Goal: Complete application form: Complete application form

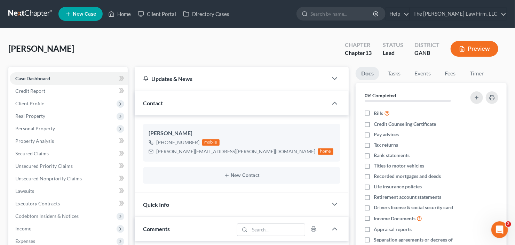
scroll to position [11, 0]
click at [40, 96] on link "Credit Report" at bounding box center [69, 91] width 118 height 13
click at [40, 102] on span "Client Profile" at bounding box center [29, 104] width 29 height 6
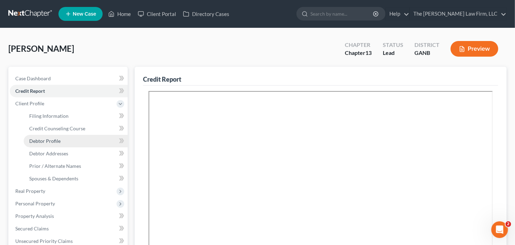
click at [50, 143] on span "Debtor Profile" at bounding box center [44, 141] width 31 height 6
select select "1"
select select "3"
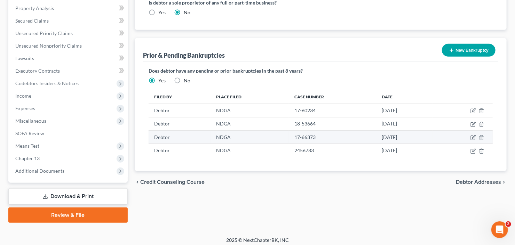
scroll to position [211, 0]
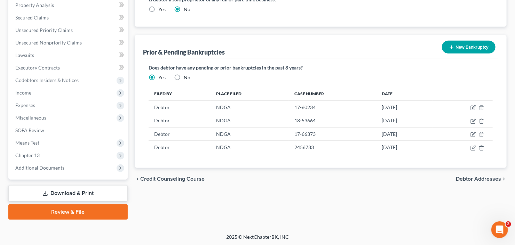
click at [463, 45] on button "New Bankruptcy" at bounding box center [469, 47] width 54 height 13
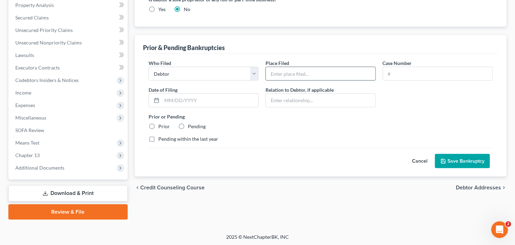
click at [315, 76] on input "text" at bounding box center [320, 73] width 109 height 13
click at [298, 72] on input "text" at bounding box center [320, 73] width 109 height 13
type input "NDGA"
click at [406, 76] on input "text" at bounding box center [437, 73] width 109 height 13
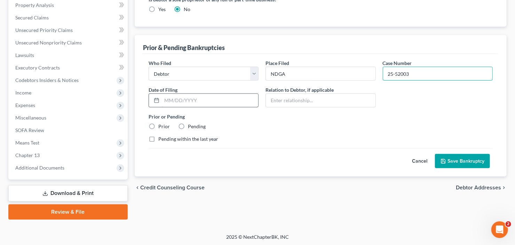
type input "25-52003"
click at [186, 101] on input "text" at bounding box center [210, 100] width 96 height 13
type input "02/26/2025"
click at [456, 158] on button "Save Bankruptcy" at bounding box center [462, 161] width 55 height 15
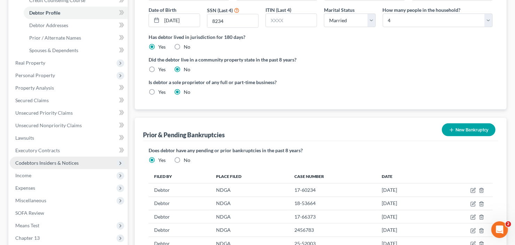
scroll to position [128, 0]
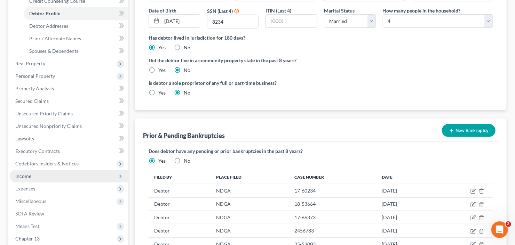
click at [39, 180] on span "Income" at bounding box center [69, 176] width 118 height 13
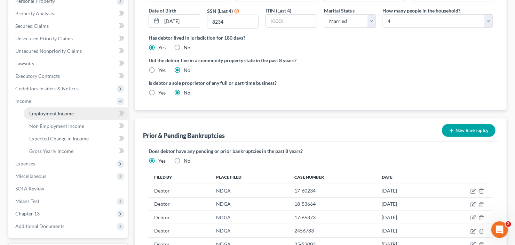
click at [56, 113] on span "Employment Income" at bounding box center [51, 114] width 45 height 6
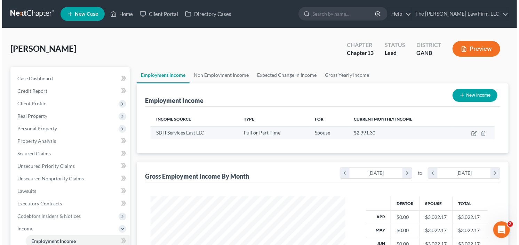
scroll to position [124, 209]
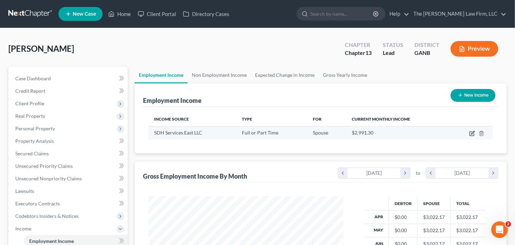
click at [474, 133] on icon "button" at bounding box center [473, 134] width 6 height 6
select select "0"
select select "21"
select select "3"
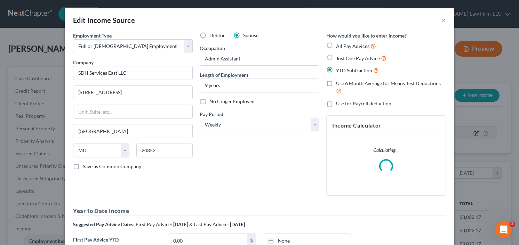
scroll to position [124, 211]
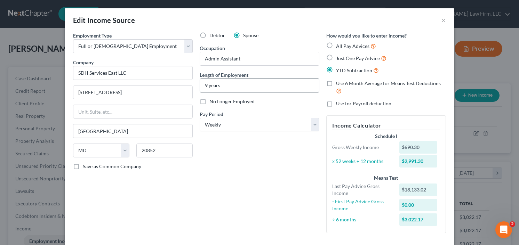
click at [203, 86] on input "9 years" at bounding box center [259, 85] width 119 height 13
type input "10 years"
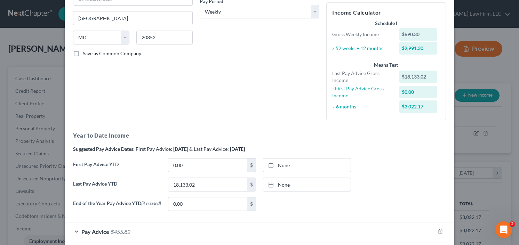
scroll to position [139, 0]
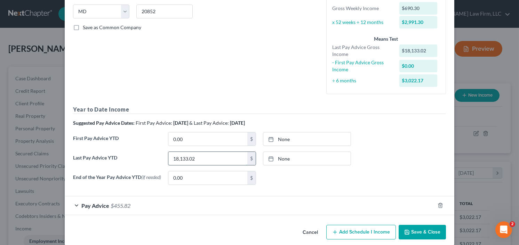
click at [204, 160] on input "18,133.02" at bounding box center [207, 158] width 79 height 13
type input "19,522.45"
click at [111, 206] on span "$455.82" at bounding box center [121, 206] width 20 height 7
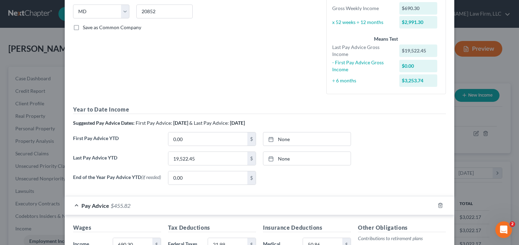
scroll to position [223, 0]
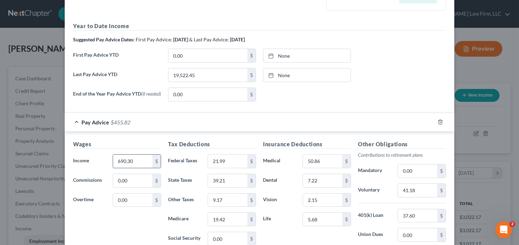
click at [135, 165] on input "690.30" at bounding box center [132, 161] width 39 height 13
type input "740.77"
click at [234, 159] on input "21.99" at bounding box center [227, 161] width 39 height 13
type input "27.49"
type input "42.34"
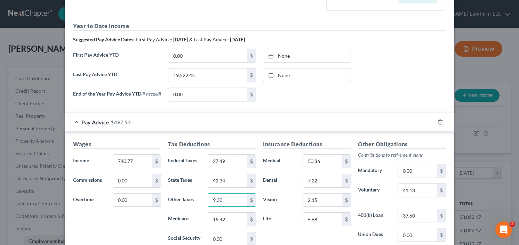
type input "9.30"
type input "21.16"
click at [419, 191] on input "41.18" at bounding box center [417, 190] width 39 height 13
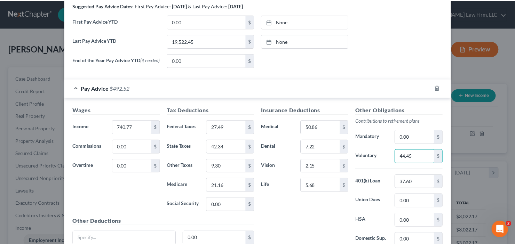
scroll to position [306, 0]
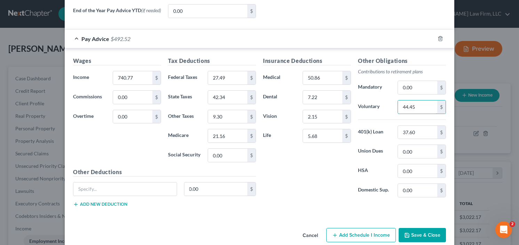
type input "44.45"
click at [416, 230] on button "Save & Close" at bounding box center [422, 235] width 47 height 15
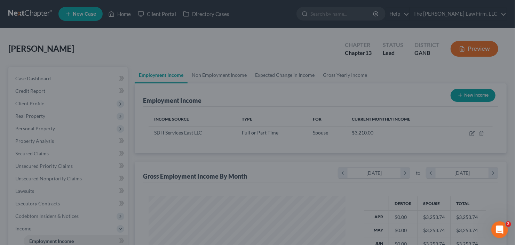
scroll to position [347938, 347854]
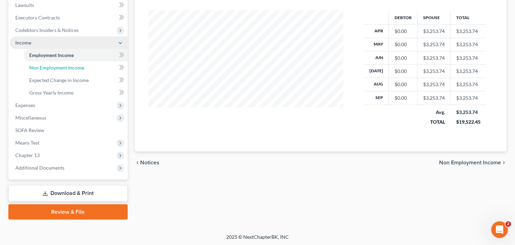
drag, startPoint x: 73, startPoint y: 69, endPoint x: 88, endPoint y: 70, distance: 14.6
click at [73, 69] on span "Non Employment Income" at bounding box center [56, 68] width 55 height 6
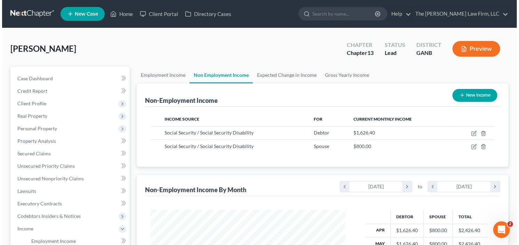
scroll to position [124, 209]
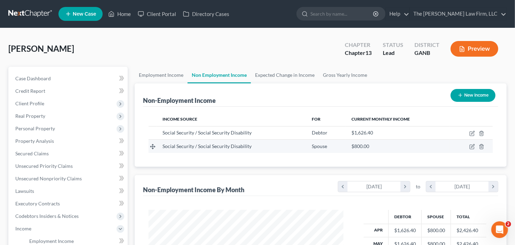
click at [473, 149] on td at bounding box center [471, 146] width 43 height 13
click at [473, 148] on icon "button" at bounding box center [473, 147] width 6 height 6
select select "4"
select select "0"
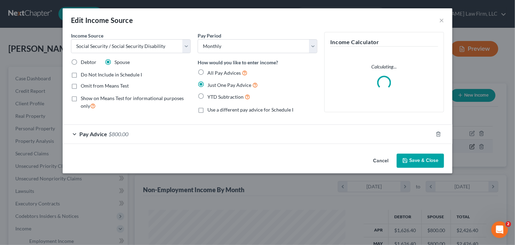
scroll to position [124, 211]
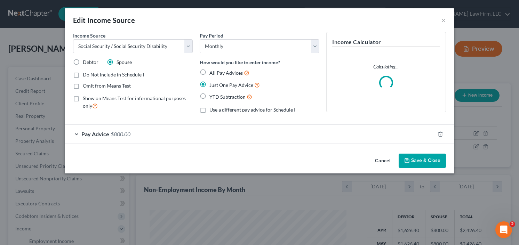
click at [422, 157] on button "Save & Close" at bounding box center [422, 161] width 47 height 15
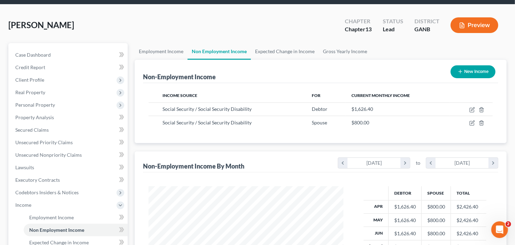
scroll to position [56, 0]
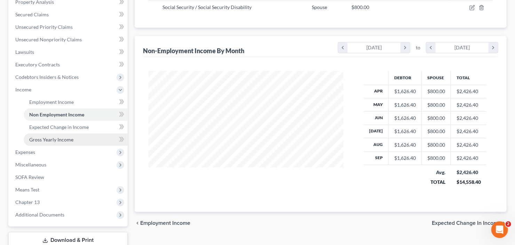
click at [49, 134] on link "Gross Yearly Income" at bounding box center [76, 140] width 104 height 13
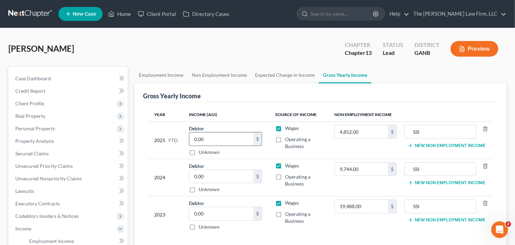
click at [213, 139] on input "0.00" at bounding box center [221, 139] width 64 height 13
click at [369, 131] on input "4,852.00" at bounding box center [361, 131] width 53 height 13
type input "16,256.66"
click at [363, 171] on input "9,744.00" at bounding box center [361, 169] width 53 height 13
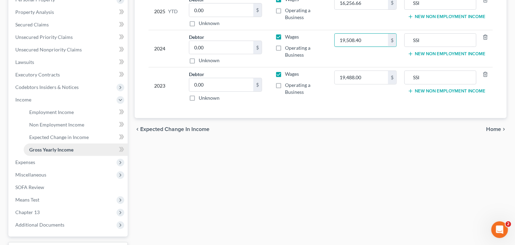
scroll to position [139, 0]
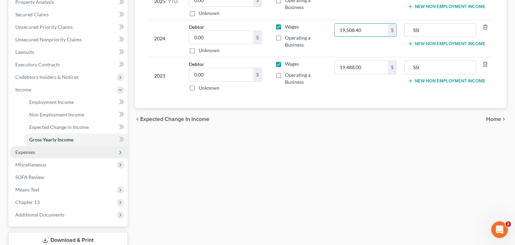
type input "19,508.40"
click at [32, 154] on span "Expenses" at bounding box center [25, 152] width 20 height 6
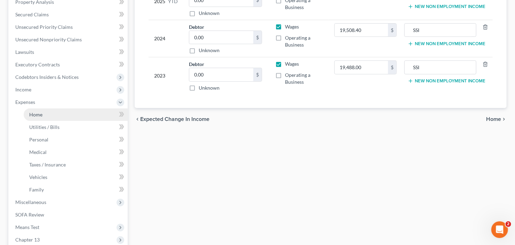
click at [43, 117] on link "Home" at bounding box center [76, 115] width 104 height 13
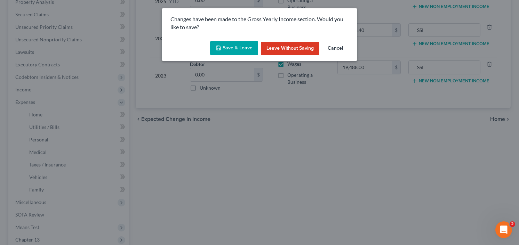
click at [231, 51] on button "Save & Leave" at bounding box center [234, 48] width 48 height 15
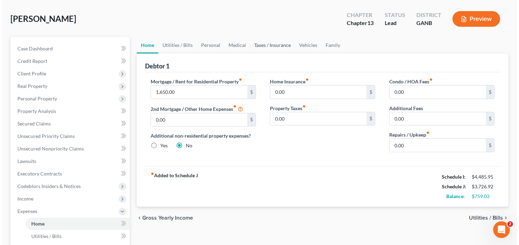
scroll to position [56, 0]
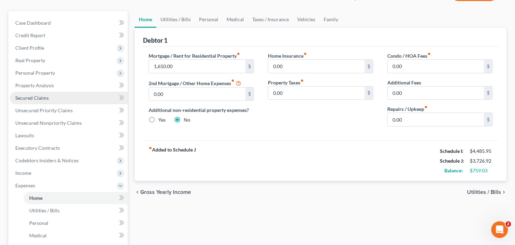
click at [23, 98] on span "Secured Claims" at bounding box center [31, 98] width 33 height 6
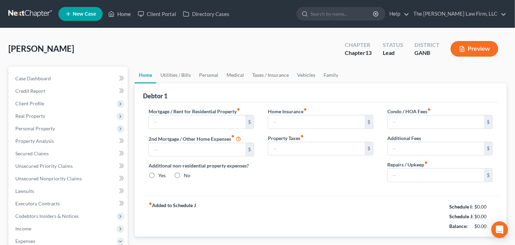
type input "1,650.00"
type input "0.00"
radio input "true"
type input "0.00"
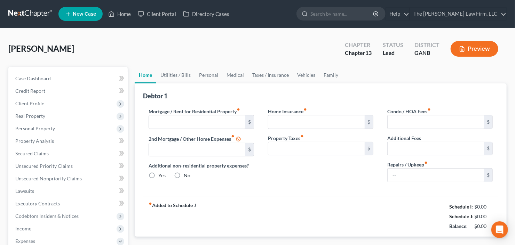
type input "0.00"
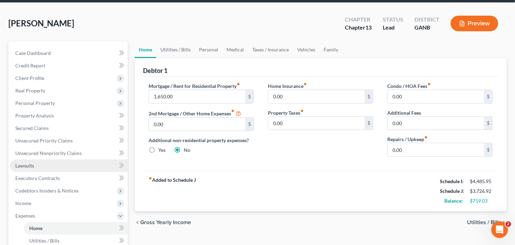
scroll to position [56, 0]
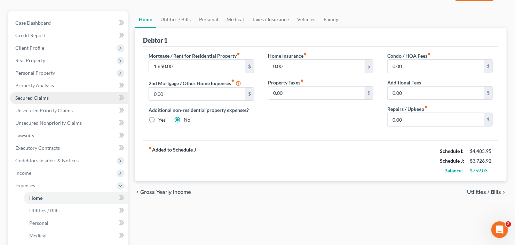
click at [45, 98] on span "Secured Claims" at bounding box center [31, 98] width 33 height 6
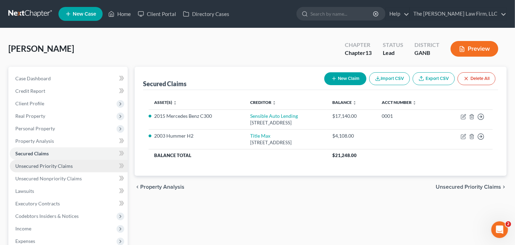
click at [46, 168] on link "Unsecured Priority Claims" at bounding box center [69, 166] width 118 height 13
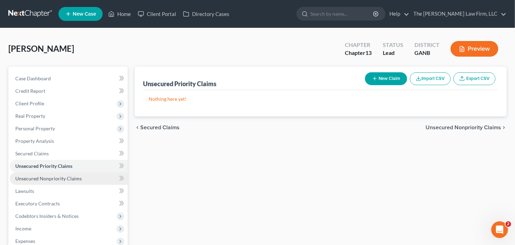
click at [52, 176] on span "Unsecured Nonpriority Claims" at bounding box center [48, 179] width 66 height 6
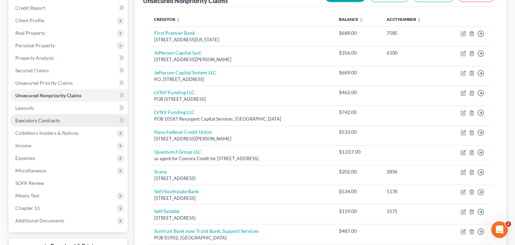
scroll to position [56, 0]
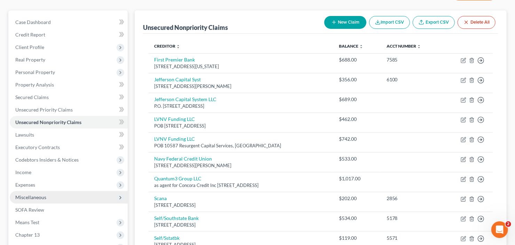
click at [46, 199] on span "Miscellaneous" at bounding box center [30, 198] width 31 height 6
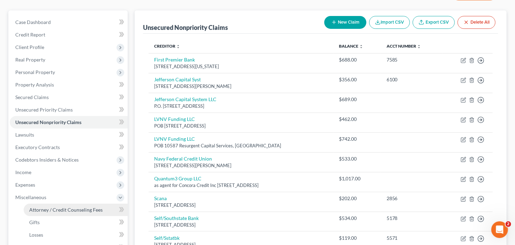
click at [53, 215] on link "Attorney / Credit Counseling Fees" at bounding box center [76, 210] width 104 height 13
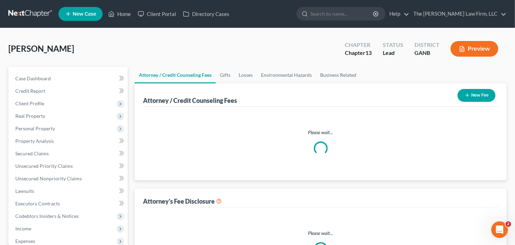
select select "2"
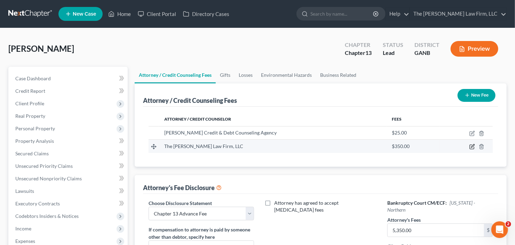
click at [471, 145] on icon "button" at bounding box center [473, 147] width 6 height 6
select select "10"
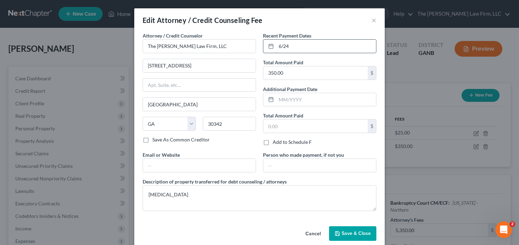
click at [317, 48] on input "6/24" at bounding box center [326, 46] width 100 height 13
drag, startPoint x: 317, startPoint y: 48, endPoint x: 274, endPoint y: 50, distance: 43.6
click at [273, 49] on div "6/24" at bounding box center [319, 46] width 113 height 14
click at [372, 21] on button "×" at bounding box center [374, 20] width 5 height 8
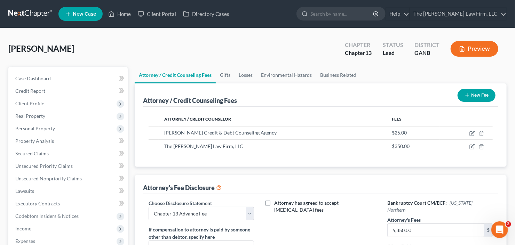
click at [477, 98] on button "New Fee" at bounding box center [477, 95] width 38 height 13
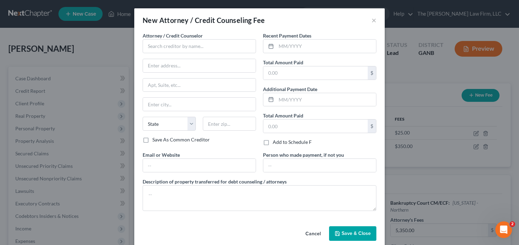
click at [191, 54] on div "Attorney / Credit Counselor * State [US_STATE] AK AR AZ CA CO [GEOGRAPHIC_DATA]…" at bounding box center [199, 84] width 113 height 104
click at [372, 19] on button "×" at bounding box center [374, 20] width 5 height 8
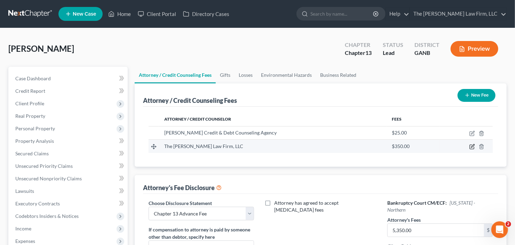
click at [472, 147] on icon "button" at bounding box center [473, 147] width 6 height 6
select select "10"
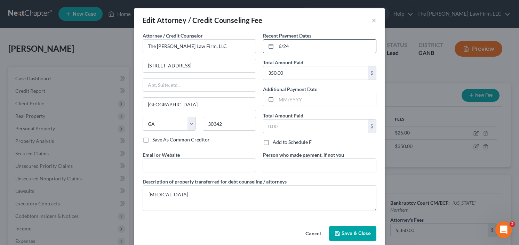
click at [328, 48] on input "6/24" at bounding box center [326, 46] width 100 height 13
drag, startPoint x: 266, startPoint y: 47, endPoint x: 258, endPoint y: 47, distance: 7.7
click at [260, 47] on div "Recent Payment Dates 6/24 Total Amount Paid 350.00 $ Additional Payment Date To…" at bounding box center [320, 91] width 120 height 119
type input "10/25"
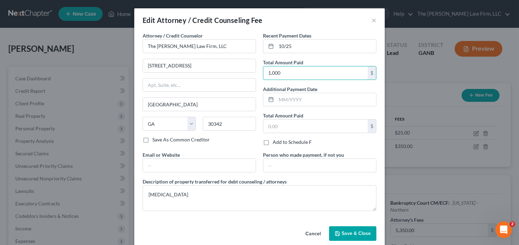
type input "1,000"
click at [353, 231] on span "Save & Close" at bounding box center [356, 234] width 29 height 6
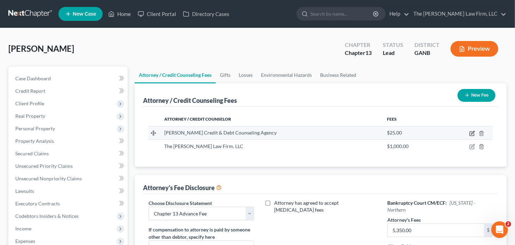
click at [472, 134] on icon "button" at bounding box center [472, 132] width 3 height 3
select select "43"
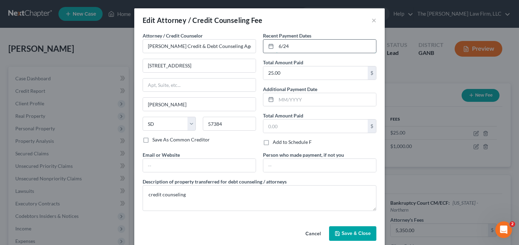
click at [307, 45] on input "6/24" at bounding box center [326, 46] width 100 height 13
type input "6"
type input "10/25"
click at [353, 232] on span "Save & Close" at bounding box center [356, 234] width 29 height 6
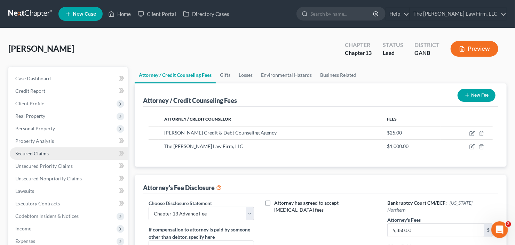
click at [30, 151] on span "Secured Claims" at bounding box center [31, 154] width 33 height 6
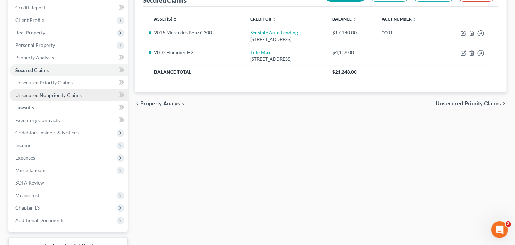
click at [51, 96] on span "Unsecured Nonpriority Claims" at bounding box center [48, 95] width 66 height 6
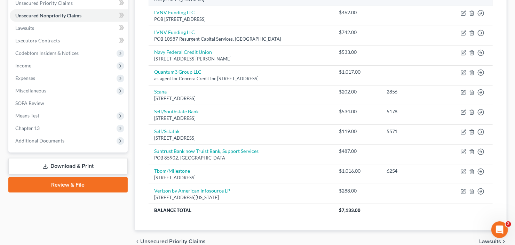
scroll to position [195, 0]
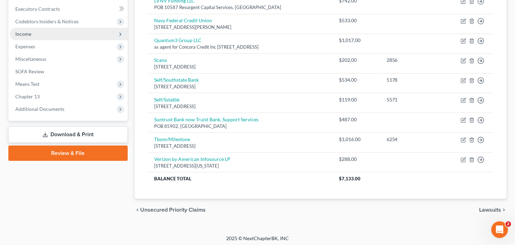
click at [46, 36] on span "Income" at bounding box center [69, 34] width 118 height 13
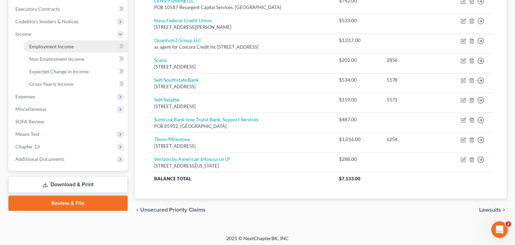
click at [49, 49] on link "Employment Income" at bounding box center [76, 46] width 104 height 13
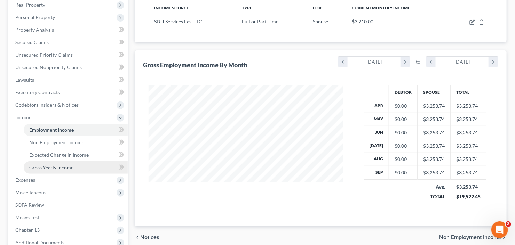
click at [56, 169] on span "Gross Yearly Income" at bounding box center [51, 168] width 44 height 6
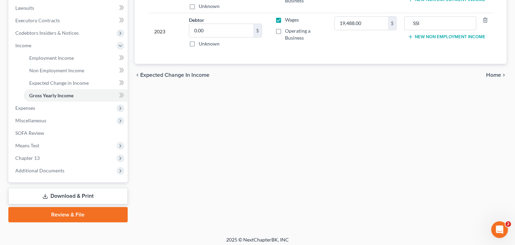
scroll to position [186, 0]
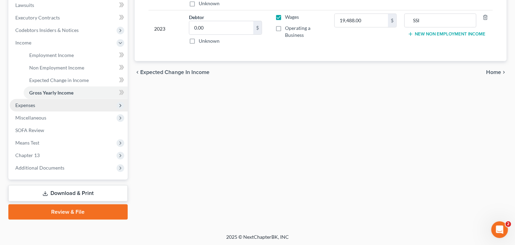
click at [32, 108] on span "Expenses" at bounding box center [69, 105] width 118 height 13
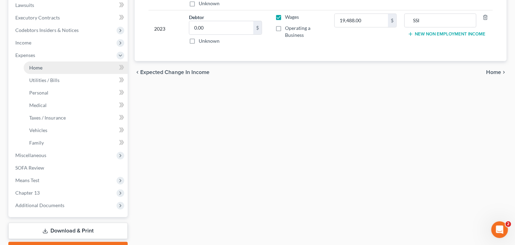
click at [56, 66] on link "Home" at bounding box center [76, 68] width 104 height 13
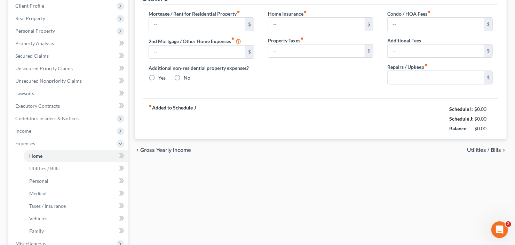
type input "1,650.00"
type input "0.00"
radio input "true"
type input "0.00"
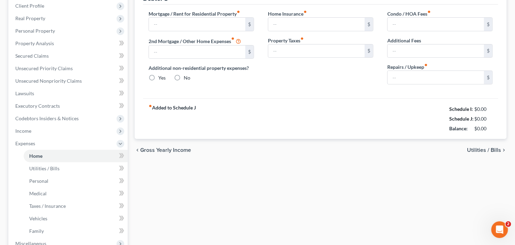
type input "0.00"
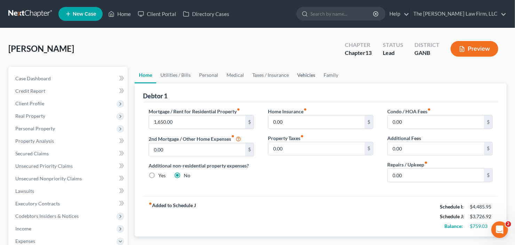
click at [305, 72] on link "Vehicles" at bounding box center [306, 75] width 26 height 17
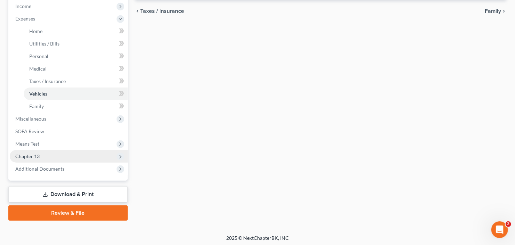
click at [46, 158] on span "Chapter 13" at bounding box center [69, 156] width 118 height 13
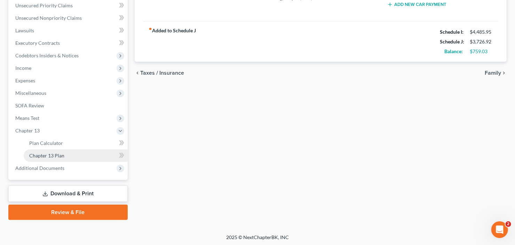
click at [54, 156] on span "Chapter 13 Plan" at bounding box center [46, 156] width 35 height 6
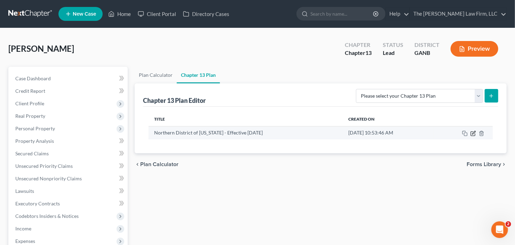
click at [472, 135] on icon "button" at bounding box center [474, 134] width 6 height 6
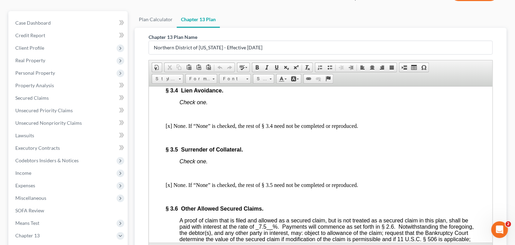
scroll to position [1364, 0]
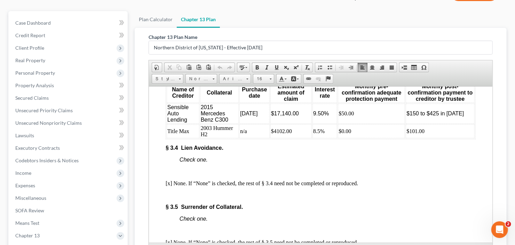
click at [313, 116] on span "9.50%" at bounding box center [321, 113] width 16 height 6
drag, startPoint x: 167, startPoint y: 175, endPoint x: 433, endPoint y: 173, distance: 265.9
click at [433, 138] on tr "Title Max 2003 Hummer H2 n/a $4102.00 8.5% $0.00 $101.00" at bounding box center [320, 131] width 308 height 14
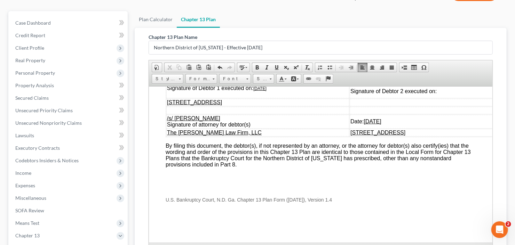
scroll to position [2617, 0]
drag, startPoint x: 255, startPoint y: 126, endPoint x: 274, endPoint y: 126, distance: 18.8
click at [274, 98] on td "/s/ [PERSON_NAME] Signature of Debtor 1 executed on: [DATE]" at bounding box center [257, 88] width 183 height 20
drag, startPoint x: 333, startPoint y: 159, endPoint x: 376, endPoint y: 153, distance: 43.6
click at [377, 128] on td "Date: [DATE]" at bounding box center [428, 122] width 159 height 14
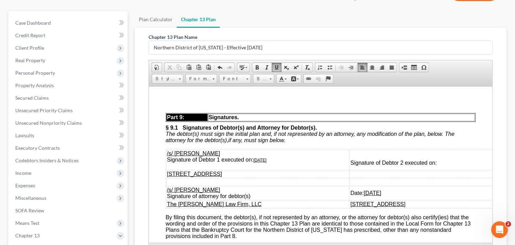
scroll to position [2478, 0]
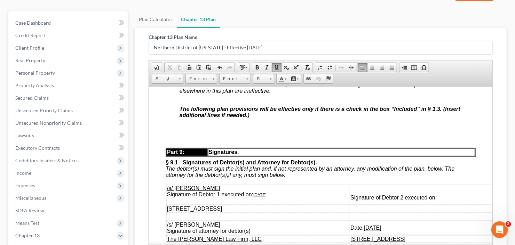
click at [184, 69] on span "[o]" at bounding box center [182, 66] width 6 height 6
click at [216, 130] on p at bounding box center [327, 127] width 296 height 6
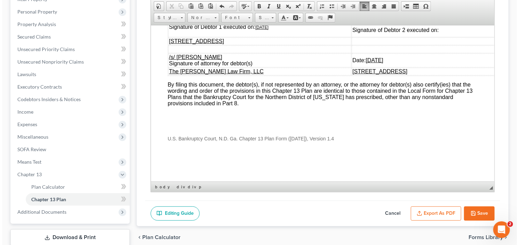
scroll to position [161, 0]
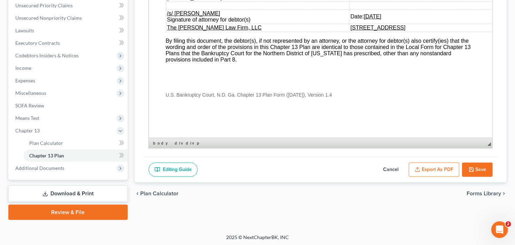
click at [425, 172] on button "Export as PDF" at bounding box center [434, 170] width 50 height 15
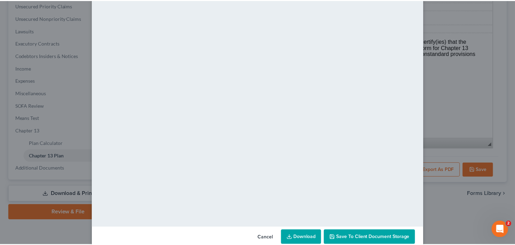
scroll to position [46, 0]
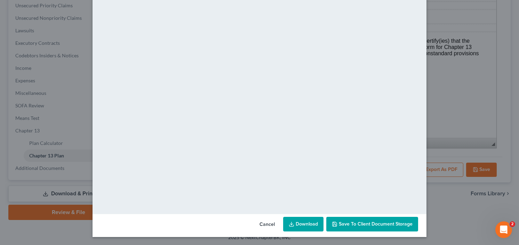
click at [302, 226] on link "Download" at bounding box center [303, 224] width 40 height 15
click at [367, 228] on button "Save to Client Document Storage" at bounding box center [372, 224] width 92 height 15
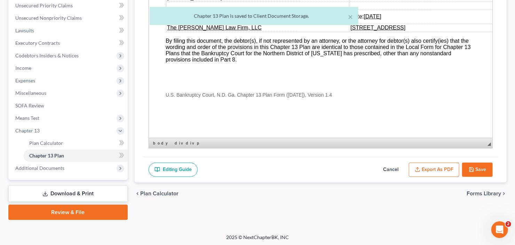
click at [476, 168] on button "Save" at bounding box center [477, 170] width 31 height 15
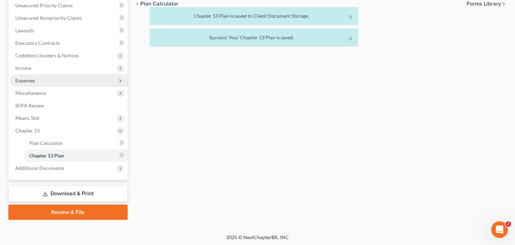
click at [39, 79] on span "Expenses" at bounding box center [69, 80] width 118 height 13
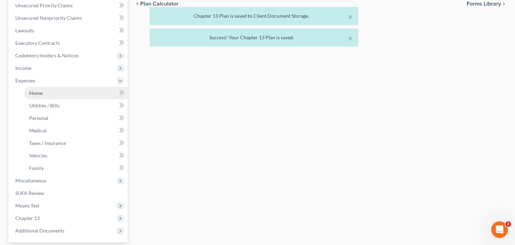
click at [43, 90] on link "Home" at bounding box center [76, 93] width 104 height 13
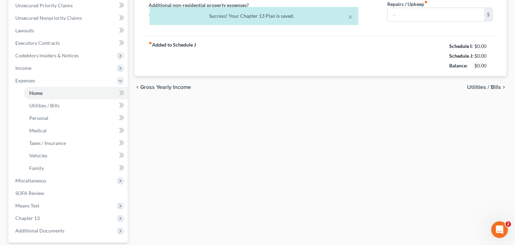
scroll to position [14, 0]
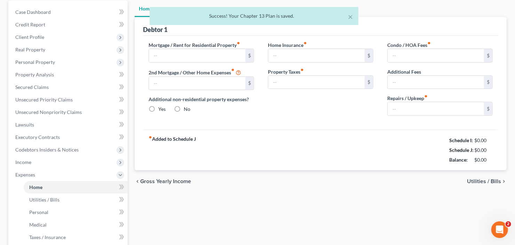
type input "1,650.00"
type input "0.00"
radio input "true"
type input "0.00"
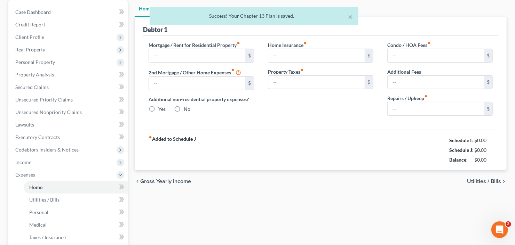
type input "0.00"
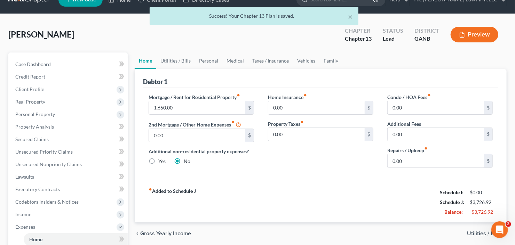
scroll to position [0, 0]
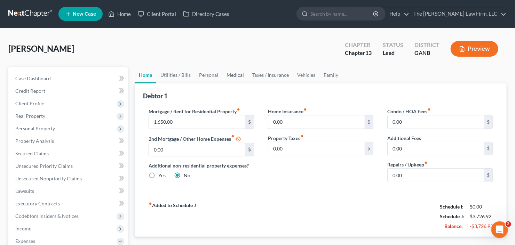
click at [222, 73] on link "Medical" at bounding box center [235, 75] width 26 height 17
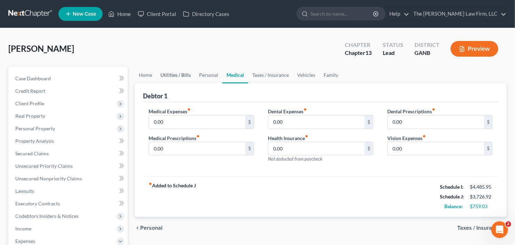
click at [178, 74] on link "Utilities / Bills" at bounding box center [175, 75] width 39 height 17
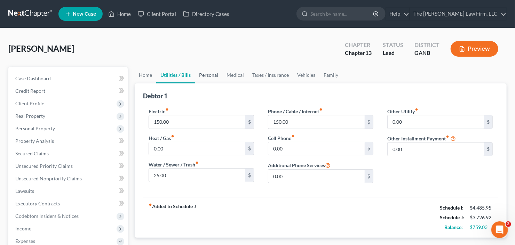
click at [213, 69] on link "Personal" at bounding box center [208, 75] width 27 height 17
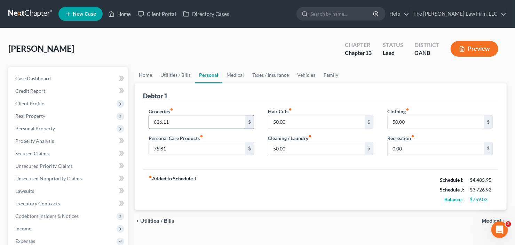
click at [196, 121] on input "626.11" at bounding box center [197, 122] width 96 height 13
type input "700"
type input "100"
type input "25"
click at [304, 76] on link "Vehicles" at bounding box center [306, 75] width 26 height 17
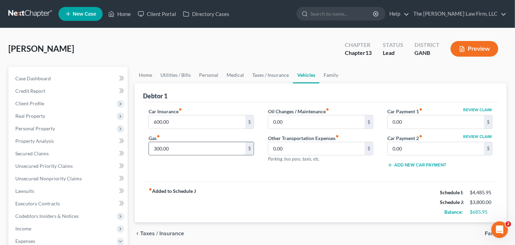
click at [176, 151] on input "300.00" at bounding box center [197, 148] width 96 height 13
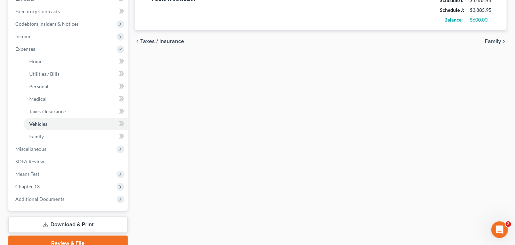
scroll to position [224, 0]
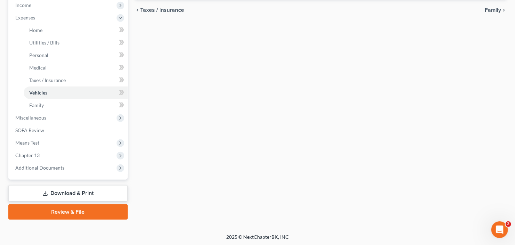
type input "385.95"
click at [65, 196] on link "Download & Print" at bounding box center [67, 194] width 119 height 16
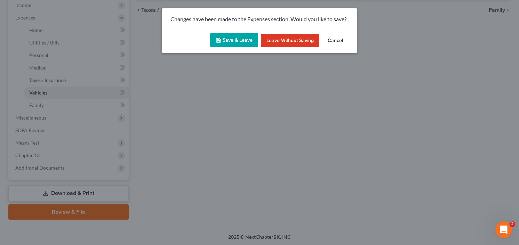
click at [231, 42] on button "Save & Leave" at bounding box center [234, 40] width 48 height 15
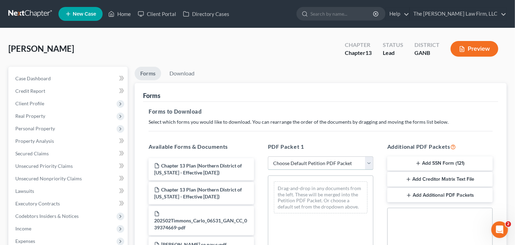
click at [316, 158] on select "Choose Default Petition PDF Packet Complete Bankruptcy Petition (all forms and …" at bounding box center [320, 164] width 105 height 14
select select "0"
click at [268, 157] on select "Choose Default Petition PDF Packet Complete Bankruptcy Petition (all forms and …" at bounding box center [320, 164] width 105 height 14
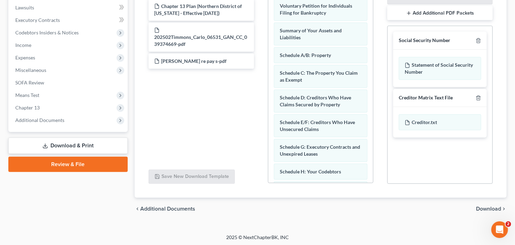
click at [490, 208] on span "Download" at bounding box center [488, 209] width 25 height 6
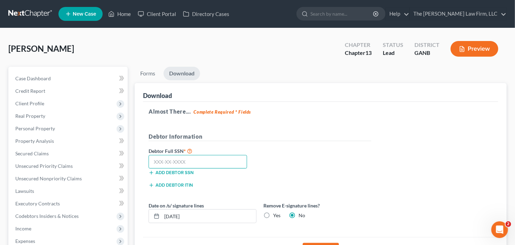
click at [164, 162] on input "text" at bounding box center [198, 162] width 99 height 14
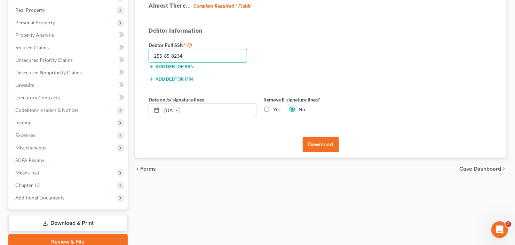
scroll to position [111, 0]
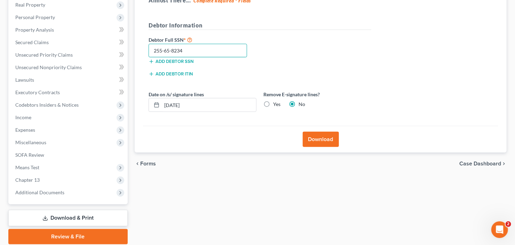
type input "255-65-8234"
click at [323, 132] on button "Download" at bounding box center [321, 139] width 36 height 15
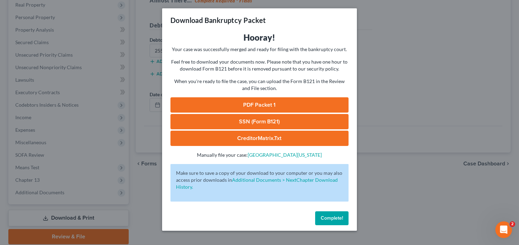
click at [246, 104] on link "PDF Packet 1" at bounding box center [260, 104] width 178 height 15
click at [270, 123] on link "SSN (Form B121)" at bounding box center [260, 121] width 178 height 15
drag, startPoint x: 333, startPoint y: 218, endPoint x: 280, endPoint y: 197, distance: 56.9
click at [333, 218] on span "Complete!" at bounding box center [332, 218] width 22 height 6
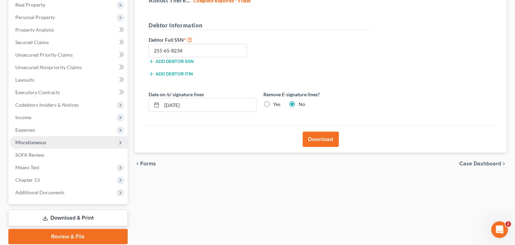
click at [68, 140] on span "Miscellaneous" at bounding box center [69, 142] width 118 height 13
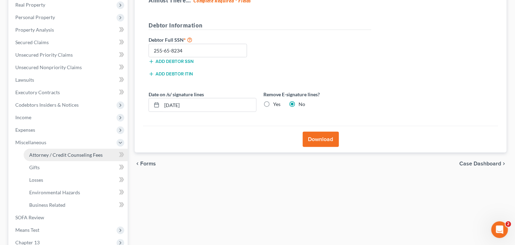
click at [71, 154] on span "Attorney / Credit Counseling Fees" at bounding box center [65, 155] width 73 height 6
select select "2"
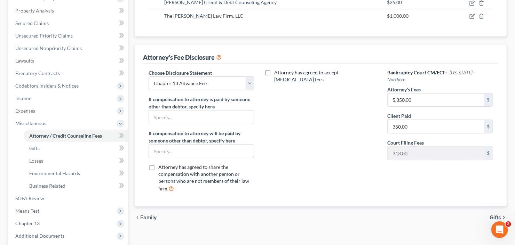
scroll to position [139, 0]
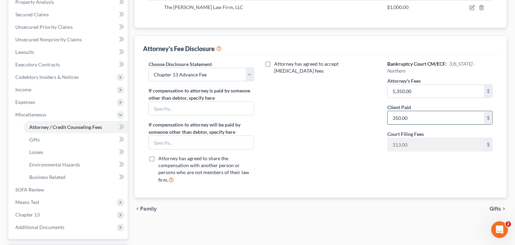
click at [425, 111] on input "350.00" at bounding box center [436, 117] width 96 height 13
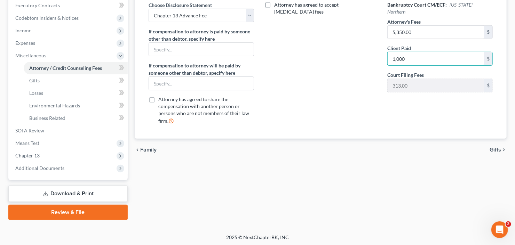
type input "1,000"
click at [49, 191] on link "Download & Print" at bounding box center [67, 194] width 119 height 16
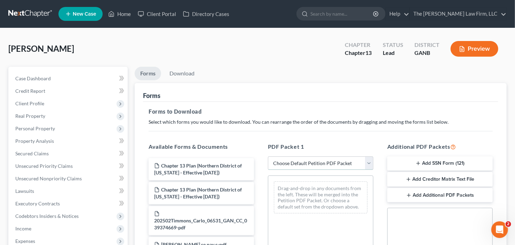
click at [312, 164] on select "Choose Default Petition PDF Packet Complete Bankruptcy Petition (all forms and …" at bounding box center [320, 164] width 105 height 14
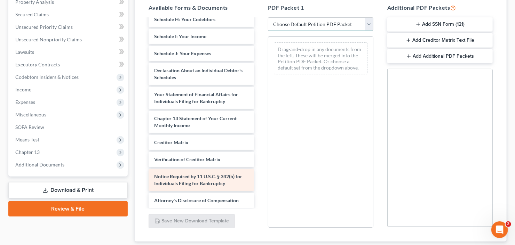
scroll to position [259, 0]
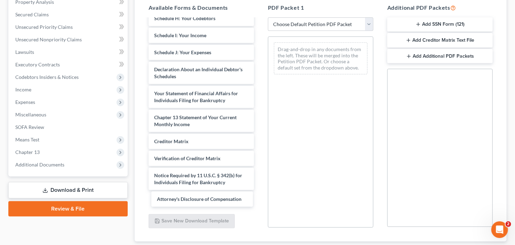
drag, startPoint x: 189, startPoint y: 198, endPoint x: 325, endPoint y: 119, distance: 157.5
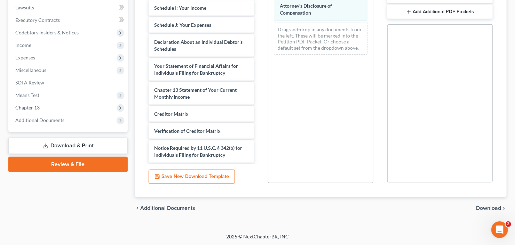
click at [493, 208] on span "Download" at bounding box center [488, 209] width 25 height 6
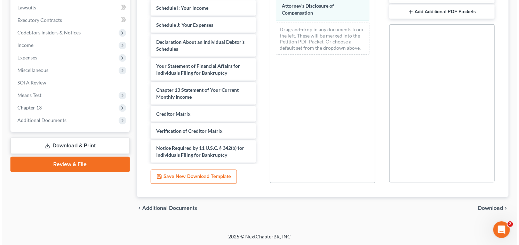
scroll to position [136, 0]
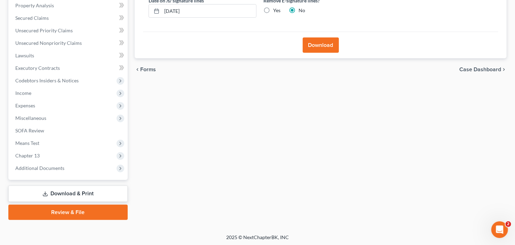
click at [316, 38] on button "Download" at bounding box center [321, 45] width 36 height 15
click at [319, 44] on button "Download" at bounding box center [321, 45] width 36 height 15
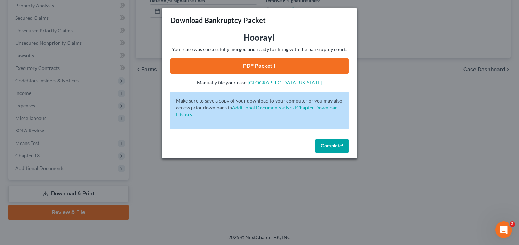
click at [251, 58] on link "PDF Packet 1" at bounding box center [260, 65] width 178 height 15
